Goal: Transaction & Acquisition: Purchase product/service

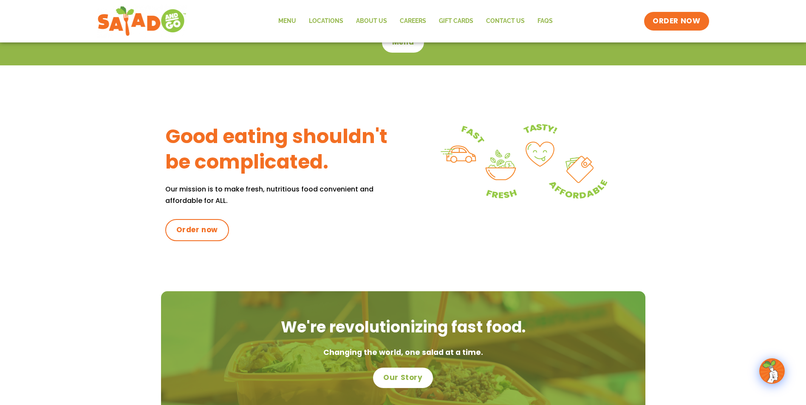
scroll to position [425, 0]
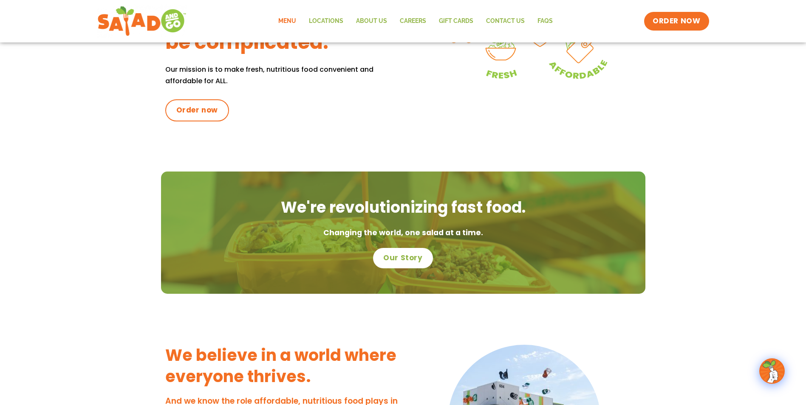
click at [290, 22] on link "Menu" at bounding box center [287, 21] width 31 height 20
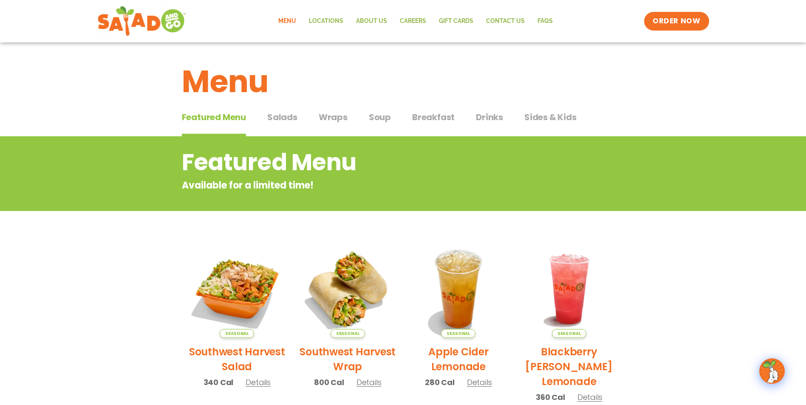
click at [287, 114] on span "Salads" at bounding box center [282, 117] width 30 height 13
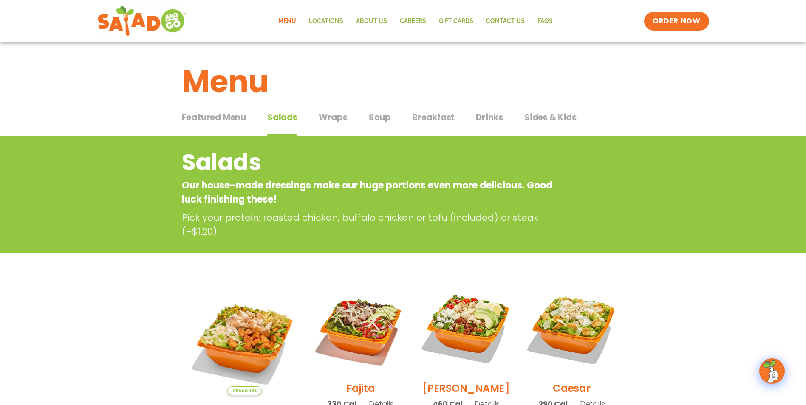
click at [322, 120] on span "Wraps" at bounding box center [333, 117] width 29 height 13
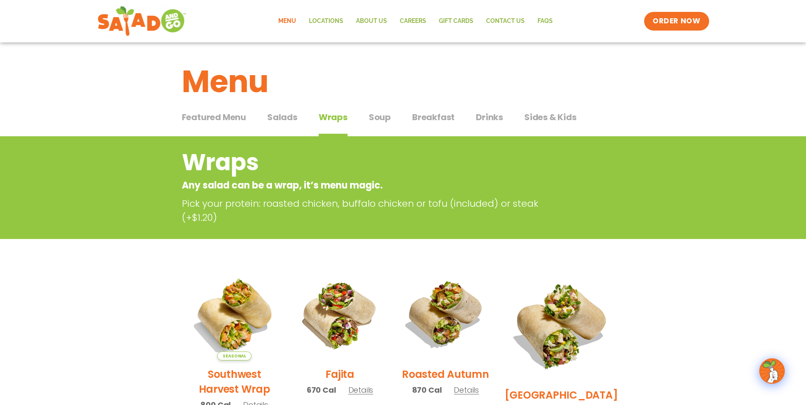
click at [384, 115] on span "Soup" at bounding box center [380, 117] width 22 height 13
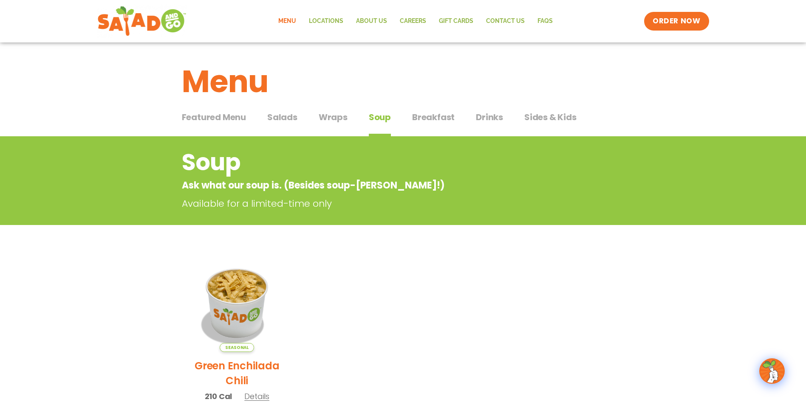
click at [425, 114] on span "Breakfast" at bounding box center [433, 117] width 43 height 13
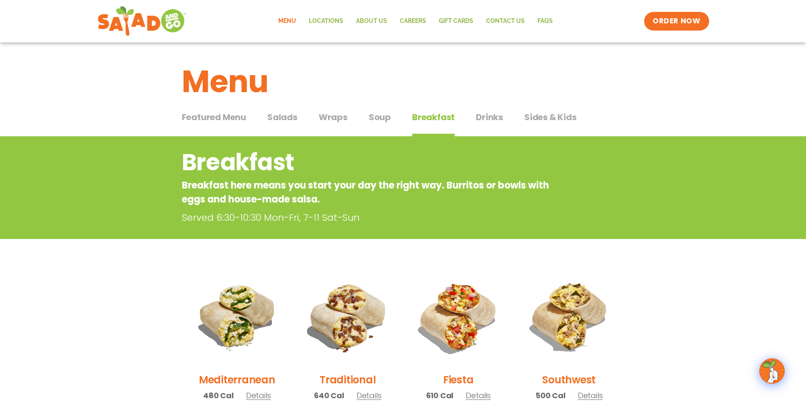
click at [530, 118] on span "Sides & Kids" at bounding box center [550, 117] width 52 height 13
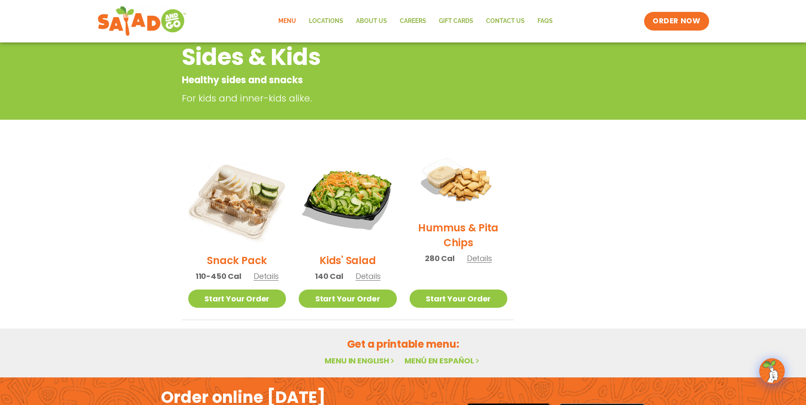
scroll to position [43, 0]
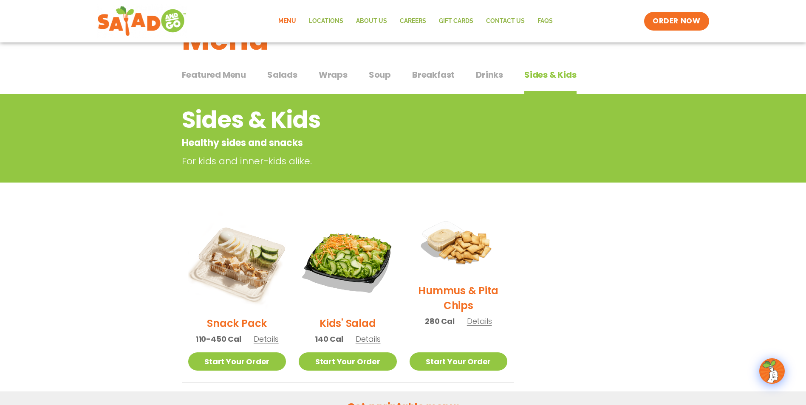
click at [425, 74] on span "Breakfast" at bounding box center [433, 74] width 43 height 13
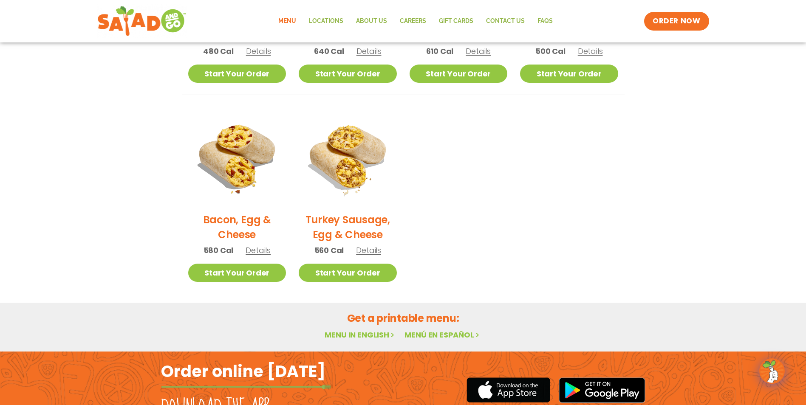
scroll to position [421, 0]
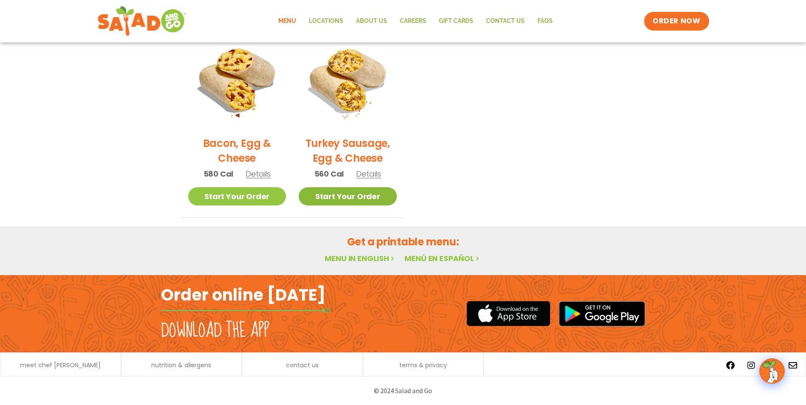
click at [368, 198] on link "Start Your Order" at bounding box center [348, 196] width 98 height 18
